Goal: Transaction & Acquisition: Purchase product/service

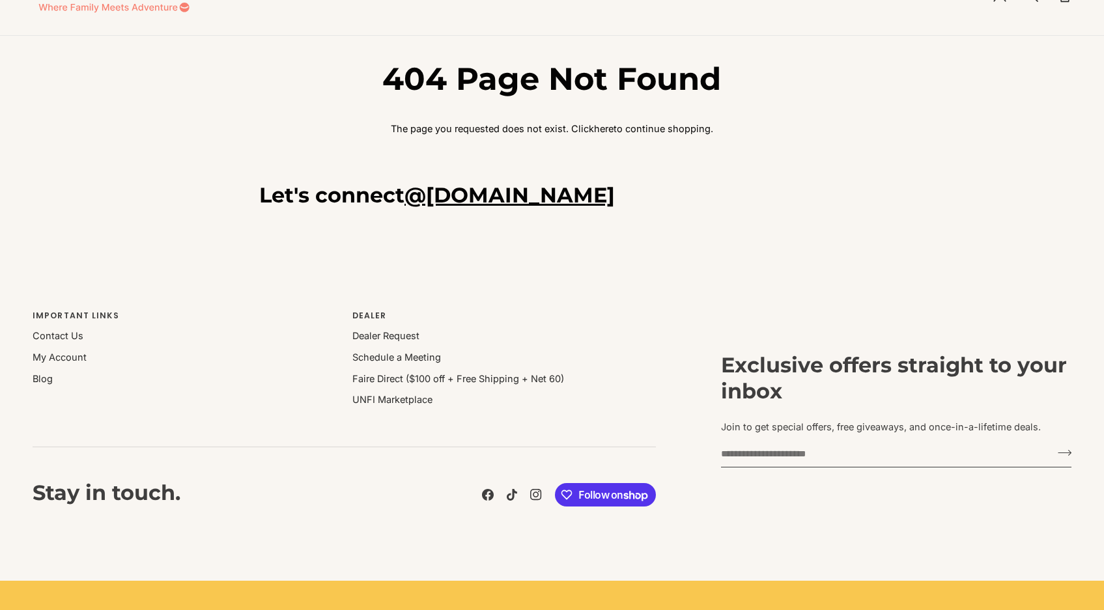
scroll to position [119, 0]
